Goal: Information Seeking & Learning: Learn about a topic

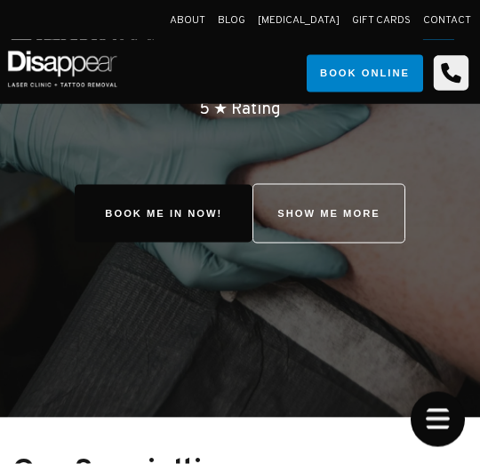
scroll to position [348, 0]
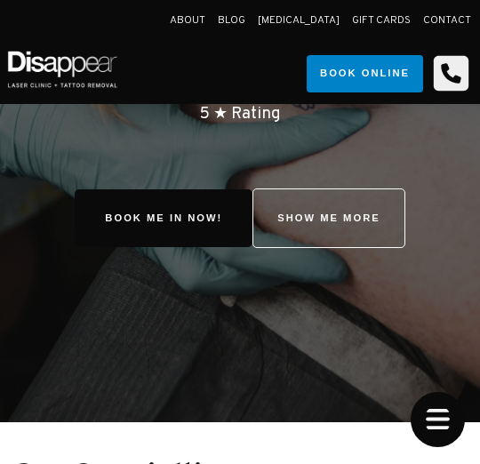
click at [368, 202] on link "SHOW ME MORE" at bounding box center [328, 218] width 152 height 60
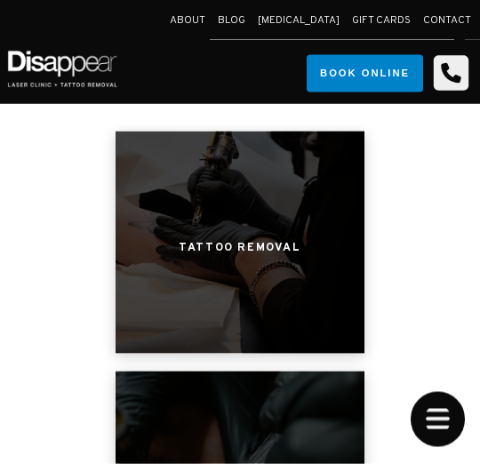
scroll to position [918, 0]
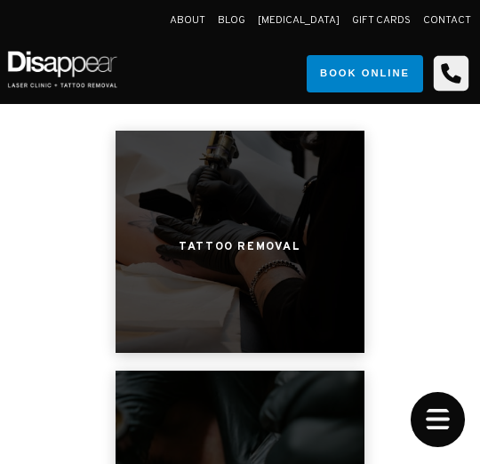
click at [286, 252] on h3 "Tattoo Removal" at bounding box center [240, 248] width 122 height 30
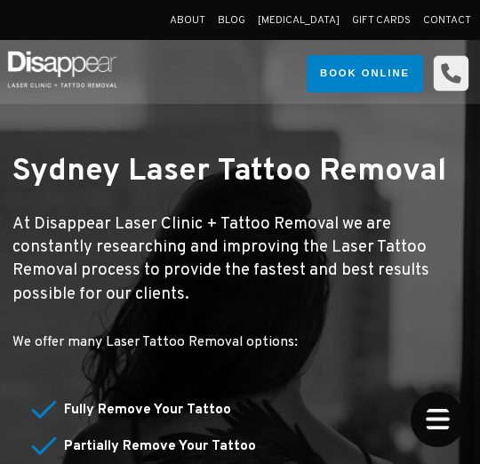
click at [297, 124] on div "Sydney Laser Tattoo Removal At Disappear Laser Clinic + Tattoo Removal we are c…" at bounding box center [240, 425] width 480 height 851
click at [411, 125] on div "Sydney Laser Tattoo Removal At Disappear Laser Clinic + Tattoo Removal we are c…" at bounding box center [240, 425] width 480 height 851
click at [258, 131] on div "Sydney Laser Tattoo Removal At Disappear Laser Clinic + Tattoo Removal we are c…" at bounding box center [240, 425] width 480 height 851
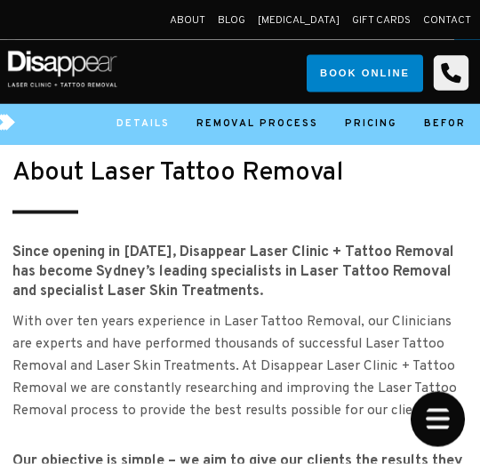
scroll to position [814, 0]
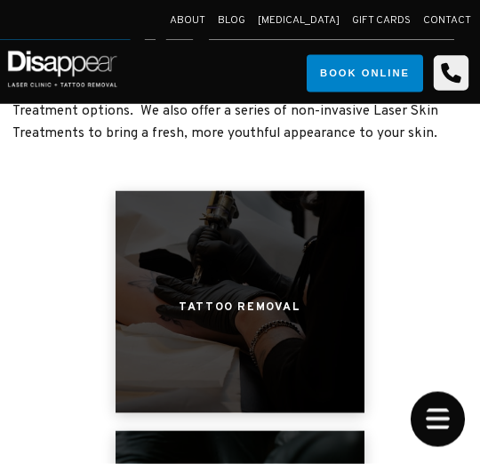
scroll to position [899, 0]
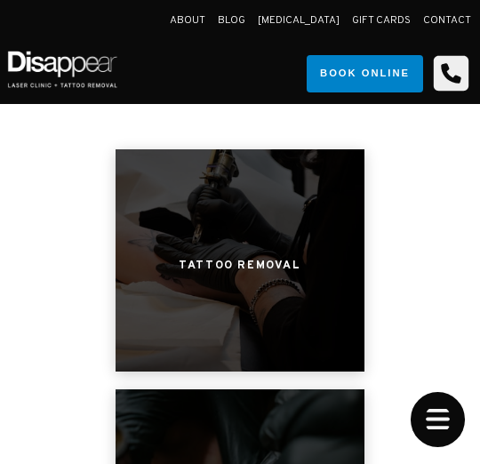
click at [314, 263] on div at bounding box center [240, 260] width 249 height 222
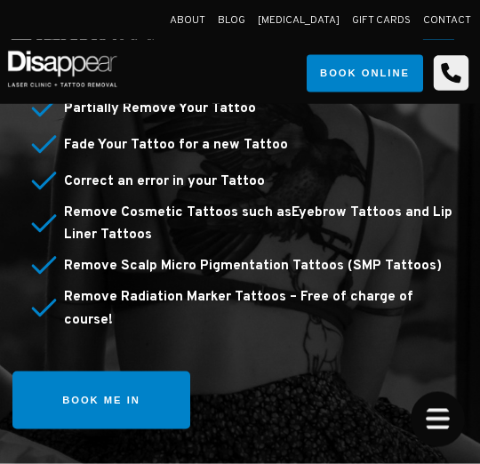
scroll to position [339, 0]
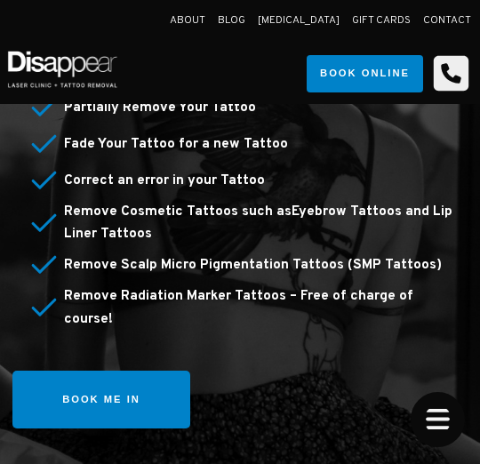
click at [448, 414] on icon "Open Mobile Menu" at bounding box center [438, 419] width 55 height 55
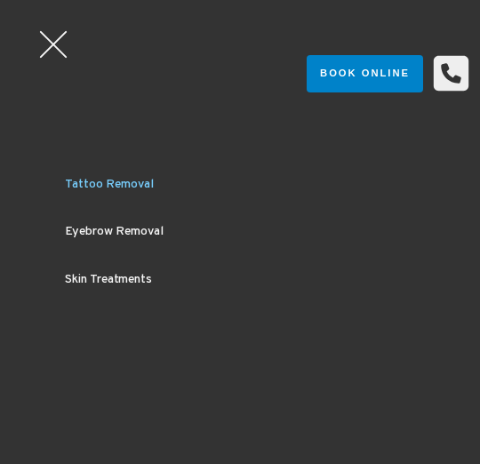
click at [142, 181] on link "Tattoo Removal" at bounding box center [240, 184] width 425 height 47
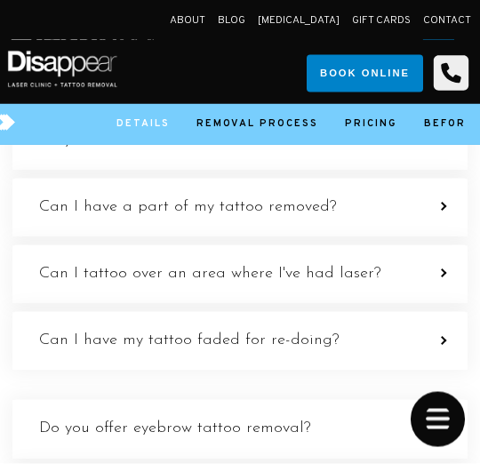
scroll to position [4823, 0]
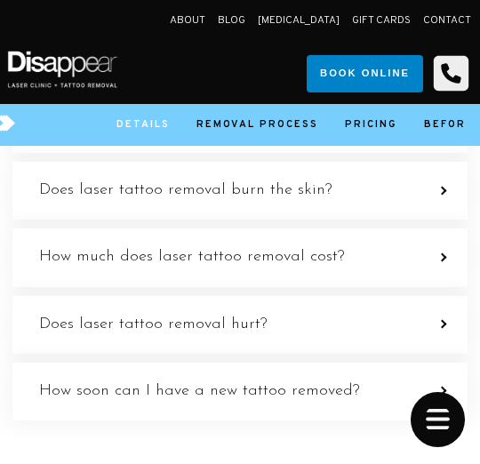
scroll to position [5328, 0]
click at [448, 152] on label "How successful is laser tatoo removal? VERY SUCCESSFUL , just check out our Ima…" at bounding box center [239, 123] width 455 height 58
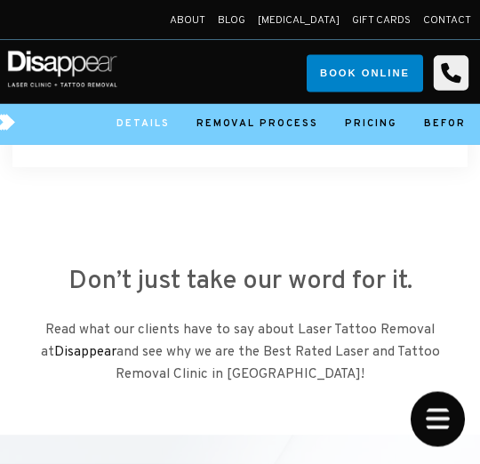
scroll to position [5581, 0]
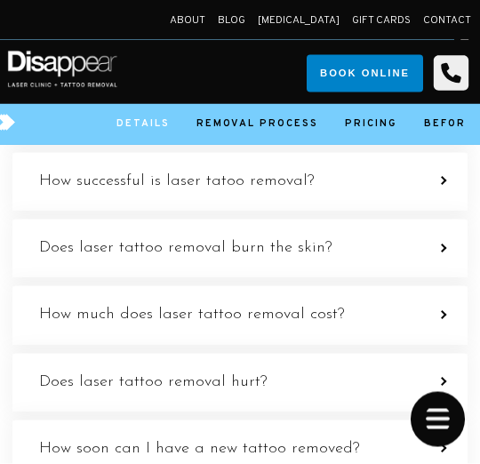
scroll to position [5270, 0]
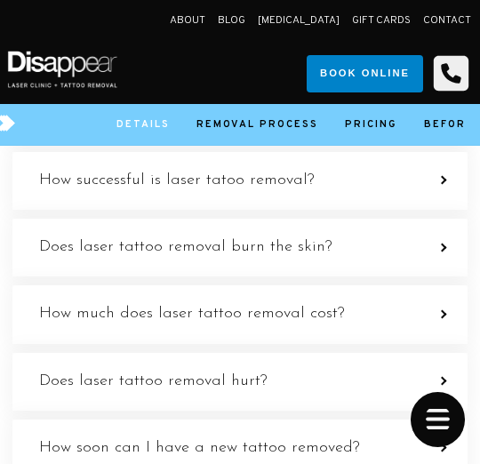
click at [450, 210] on label "How successful is laser tatoo removal? VERY SUCCESSFUL , just check out our Ima…" at bounding box center [239, 181] width 455 height 58
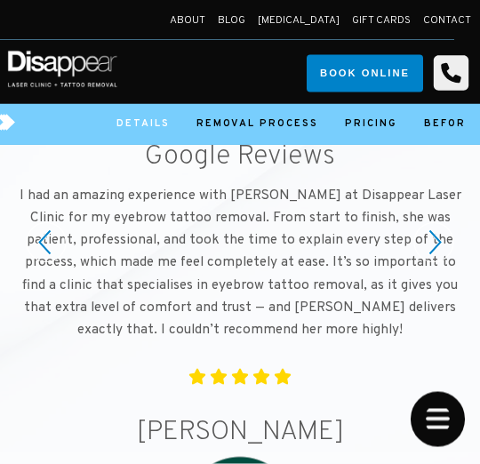
scroll to position [6402, 0]
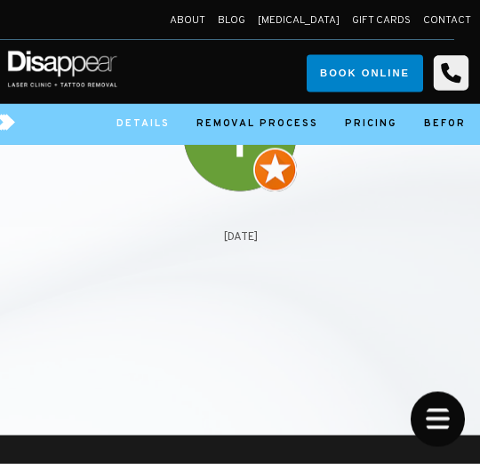
scroll to position [6741, 0]
